Goal: Information Seeking & Learning: Understand process/instructions

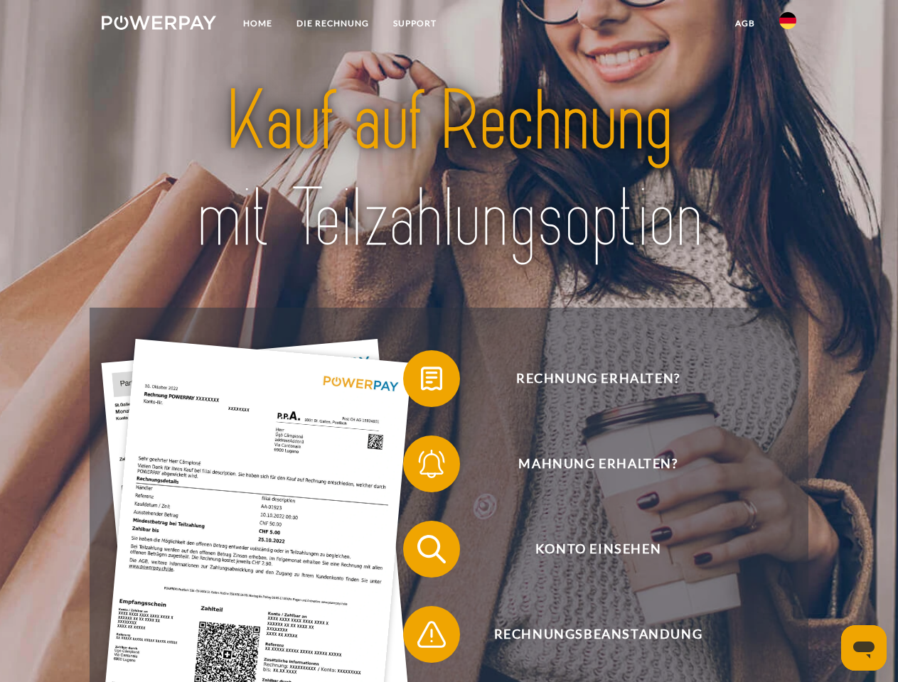
click at [158, 25] on img at bounding box center [159, 23] width 114 height 14
click at [787, 25] on img at bounding box center [787, 20] width 17 height 17
click at [744, 23] on link "agb" at bounding box center [745, 24] width 44 height 26
click at [421, 382] on span at bounding box center [410, 378] width 71 height 71
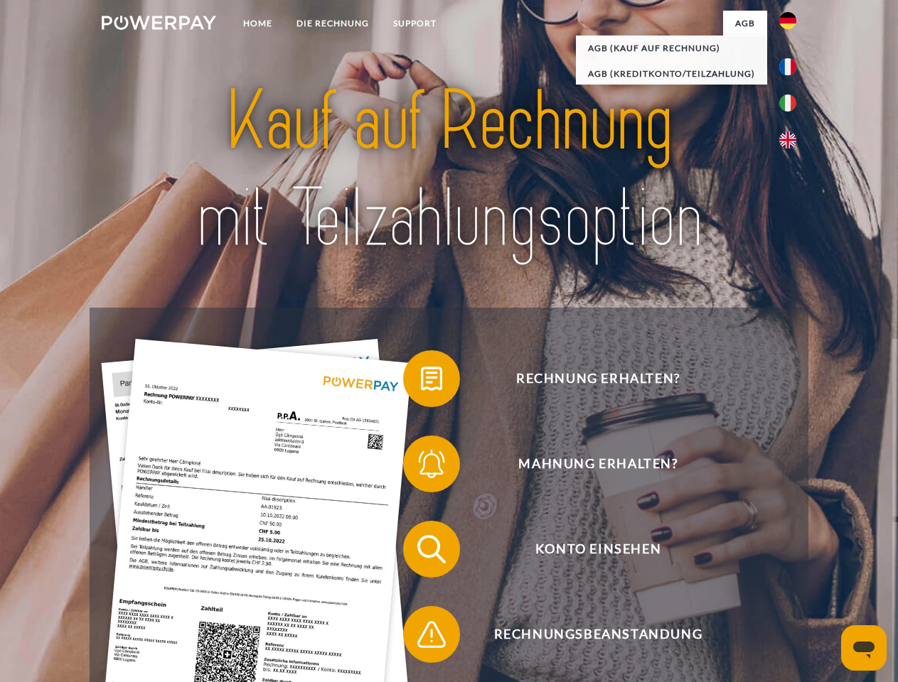
click at [421, 467] on span at bounding box center [410, 464] width 71 height 71
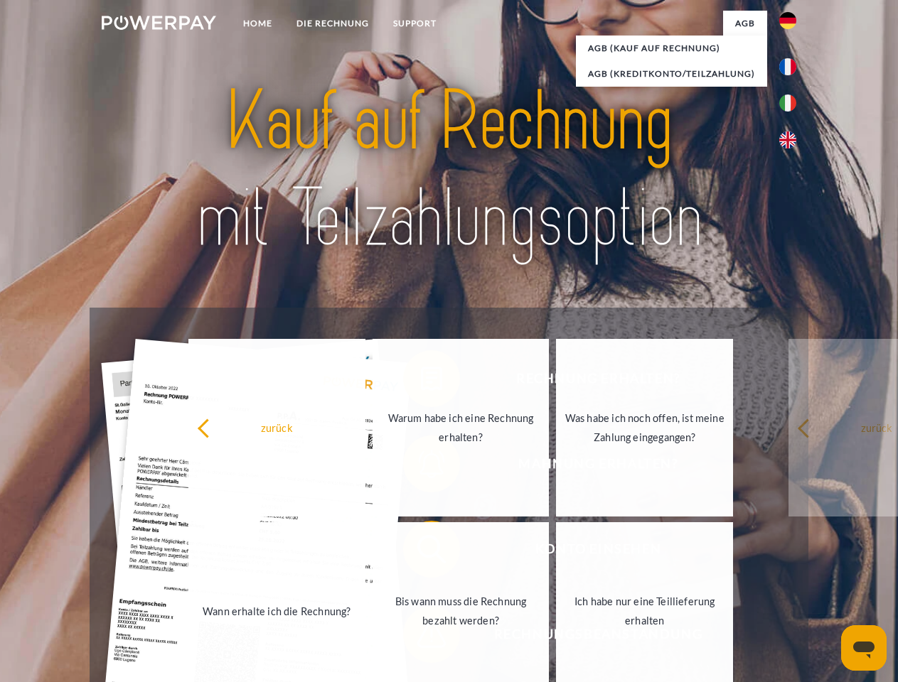
click at [421, 552] on link "Bis wann muss die Rechnung bezahlt werden?" at bounding box center [460, 611] width 177 height 178
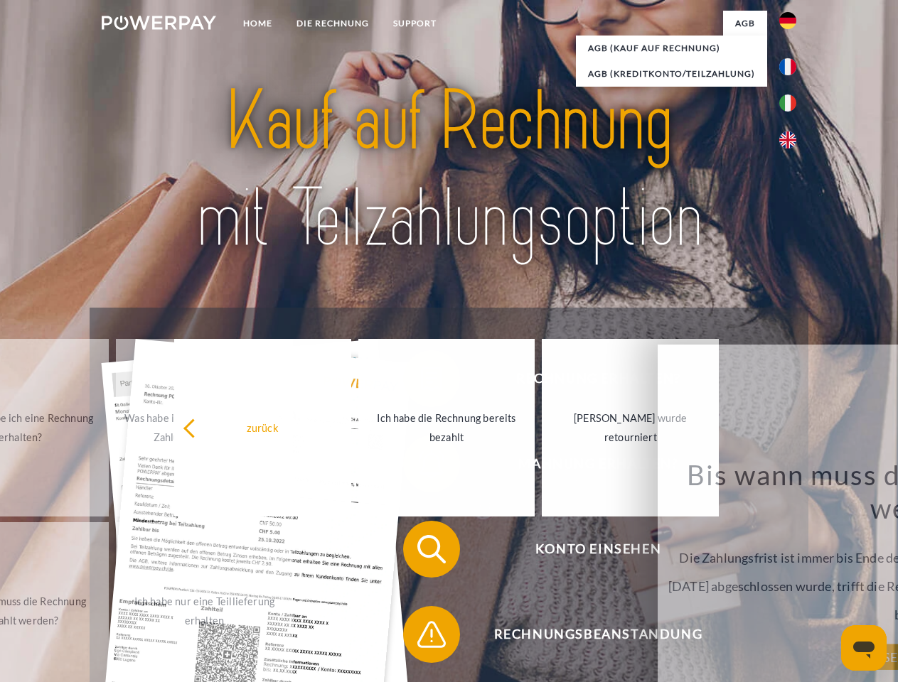
click at [421, 637] on span at bounding box center [410, 634] width 71 height 71
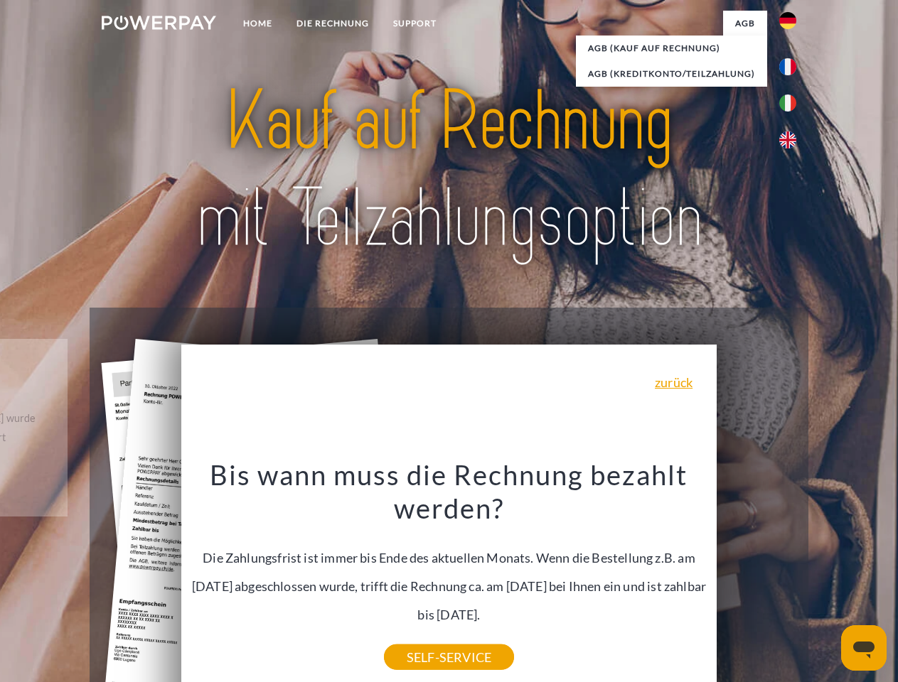
click at [863, 648] on icon "Messaging-Fenster öffnen" at bounding box center [863, 650] width 21 height 17
